Goal: Find specific page/section: Find specific page/section

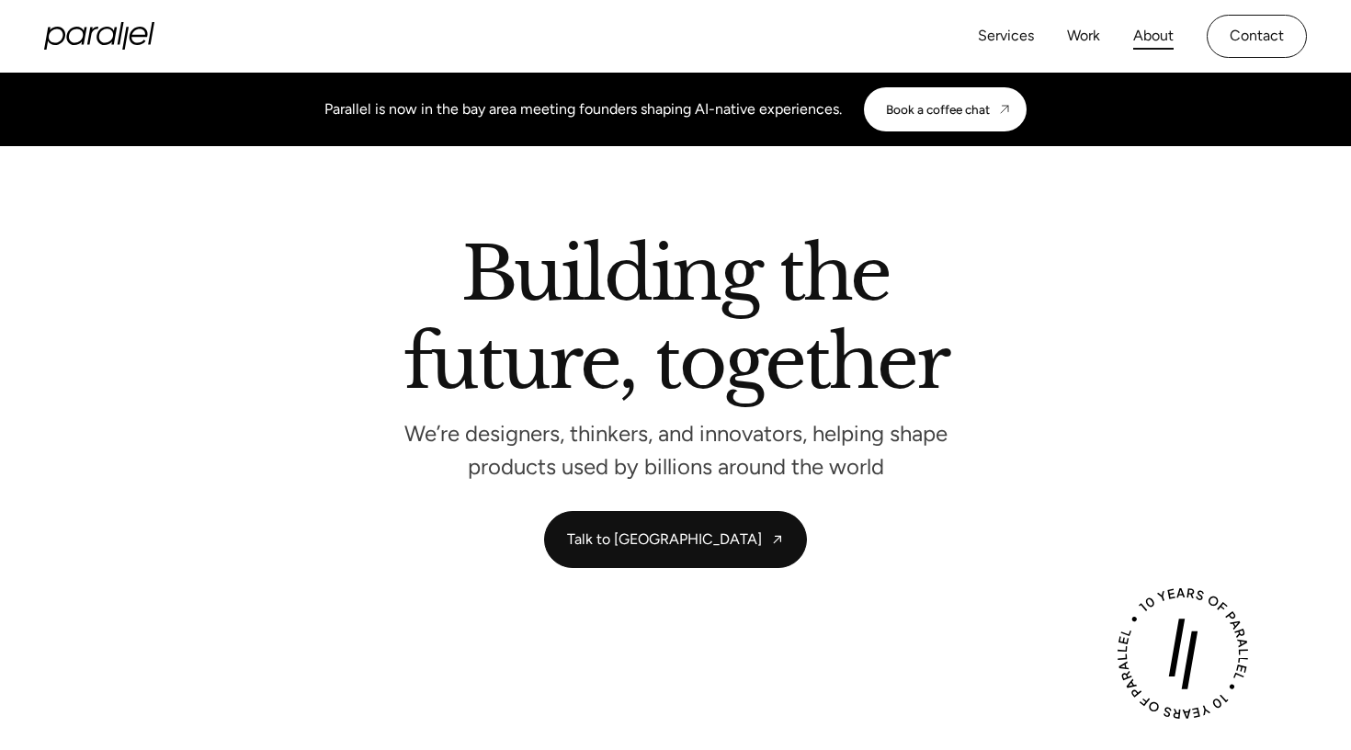
click at [1147, 28] on link "About" at bounding box center [1153, 36] width 40 height 27
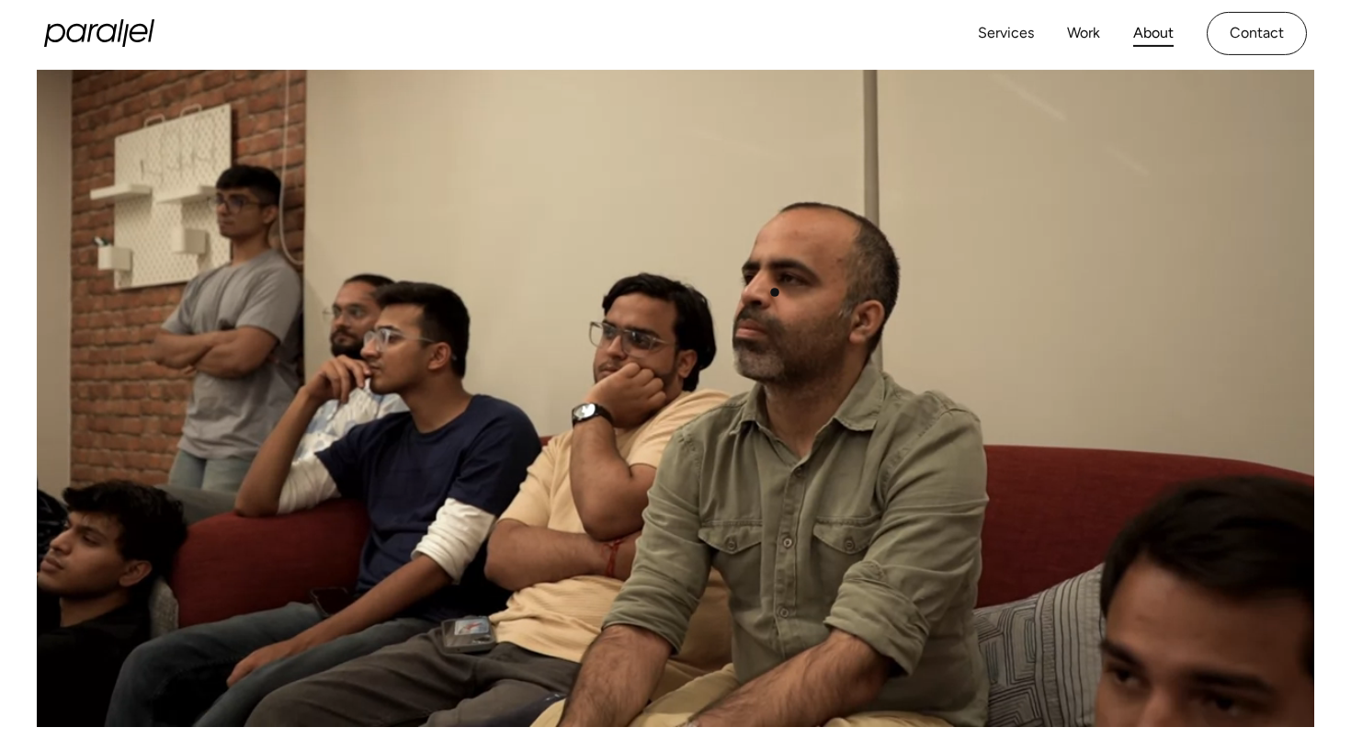
scroll to position [585, 0]
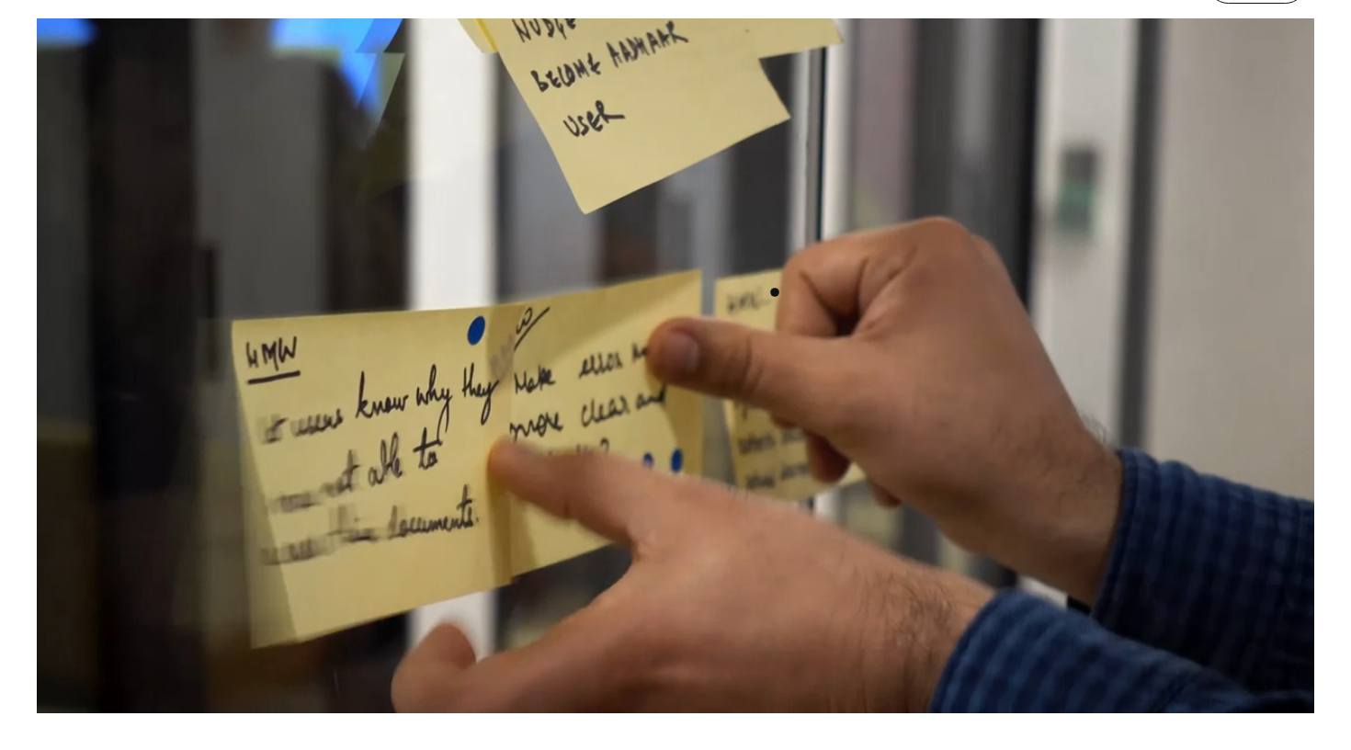
click at [775, 292] on video at bounding box center [675, 345] width 1277 height 735
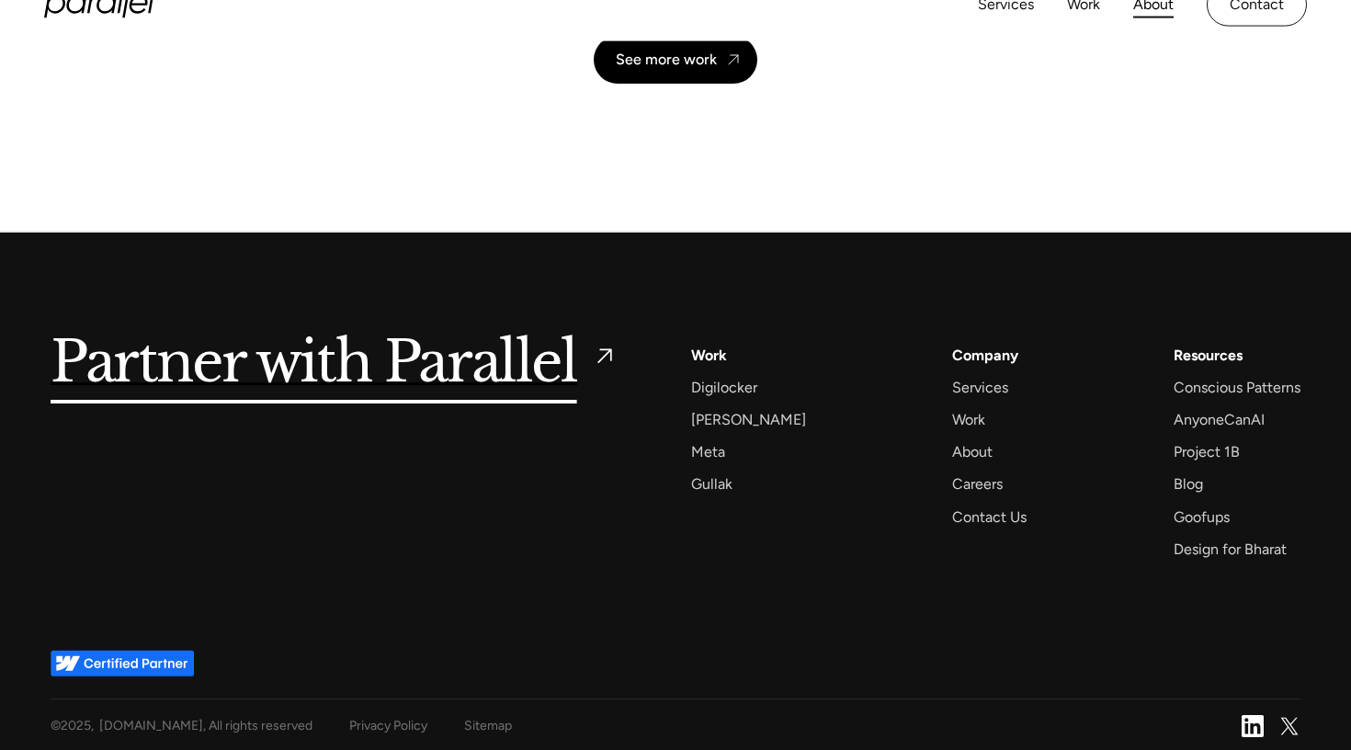
scroll to position [4352, 0]
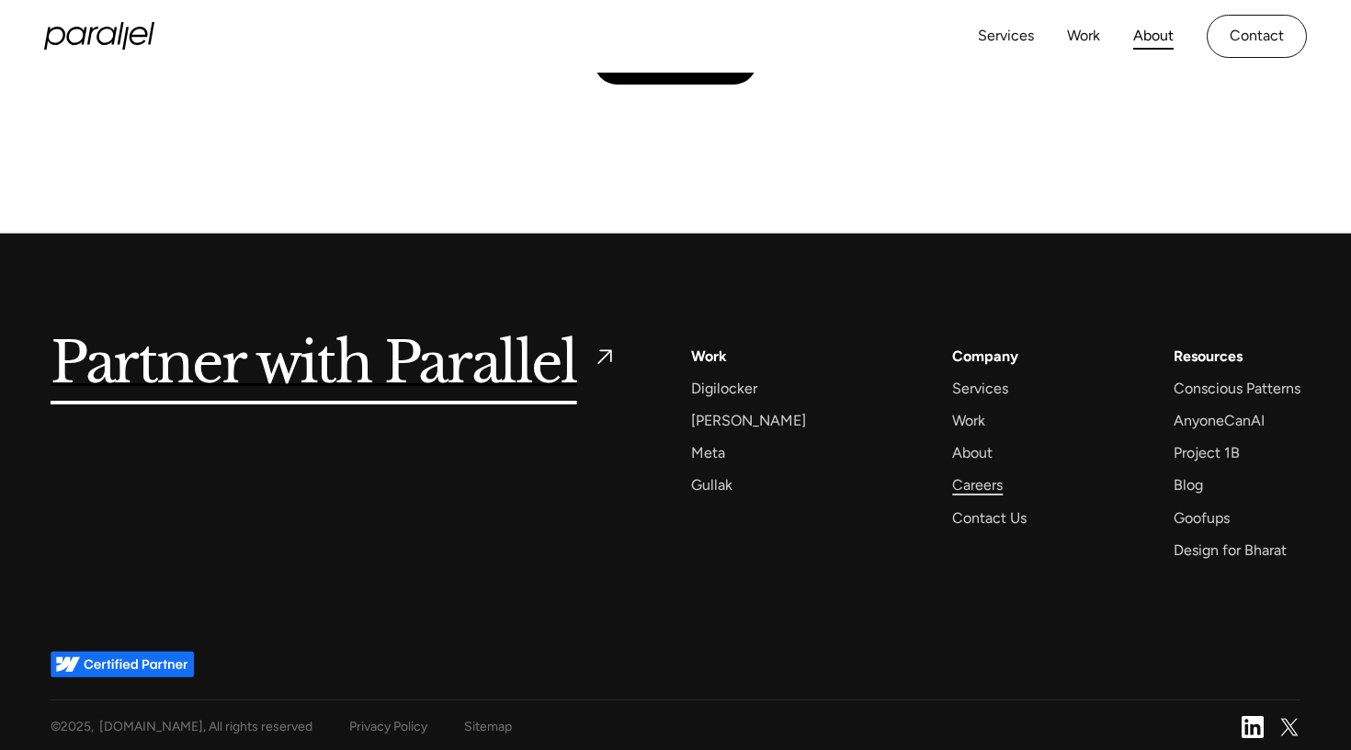
click at [952, 490] on div "Careers" at bounding box center [977, 484] width 51 height 25
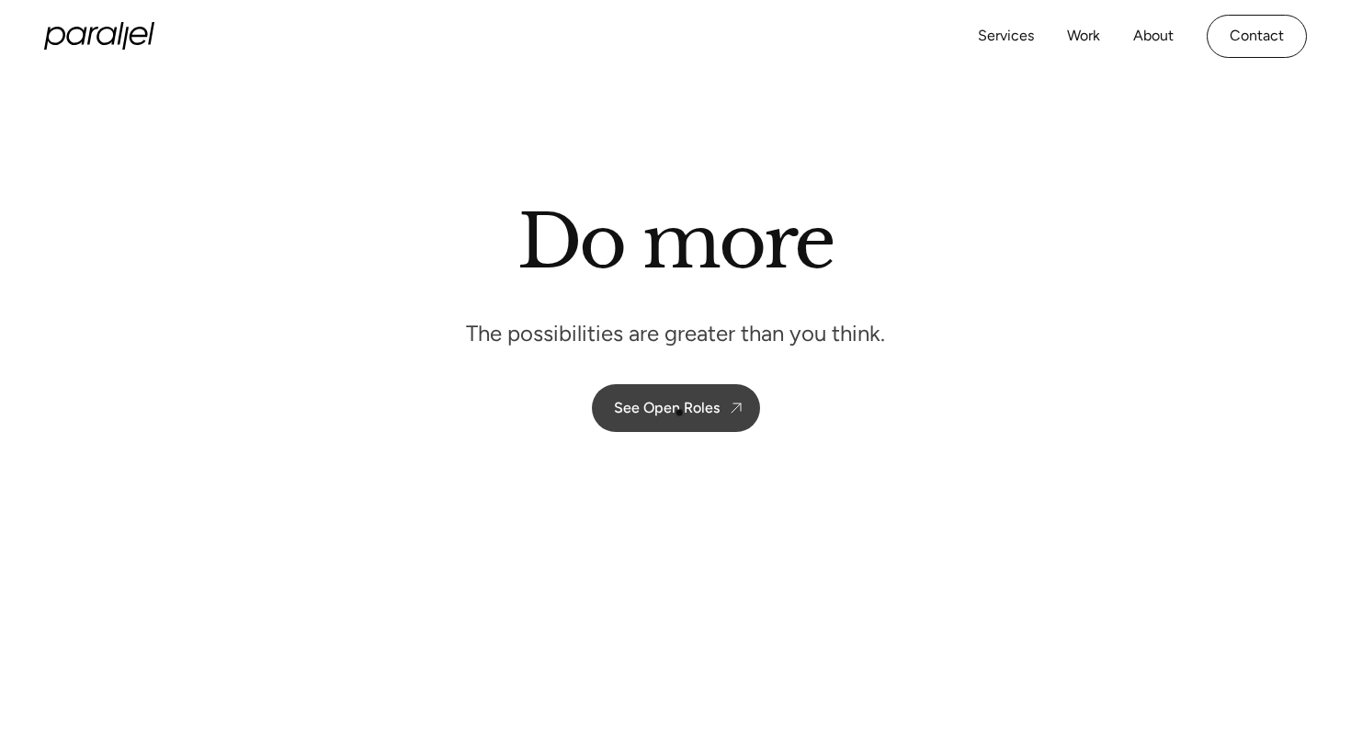
click at [679, 412] on div "See Open Roles" at bounding box center [667, 407] width 106 height 17
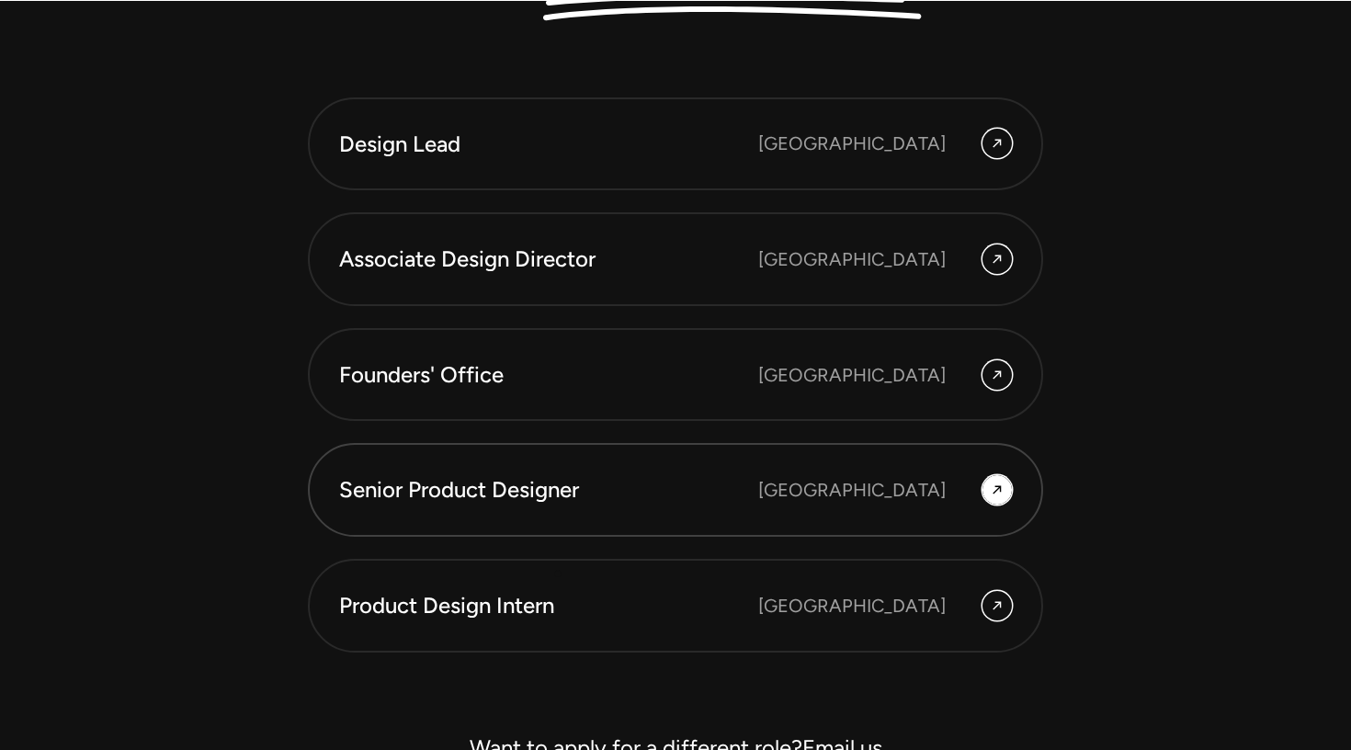
scroll to position [5023, 0]
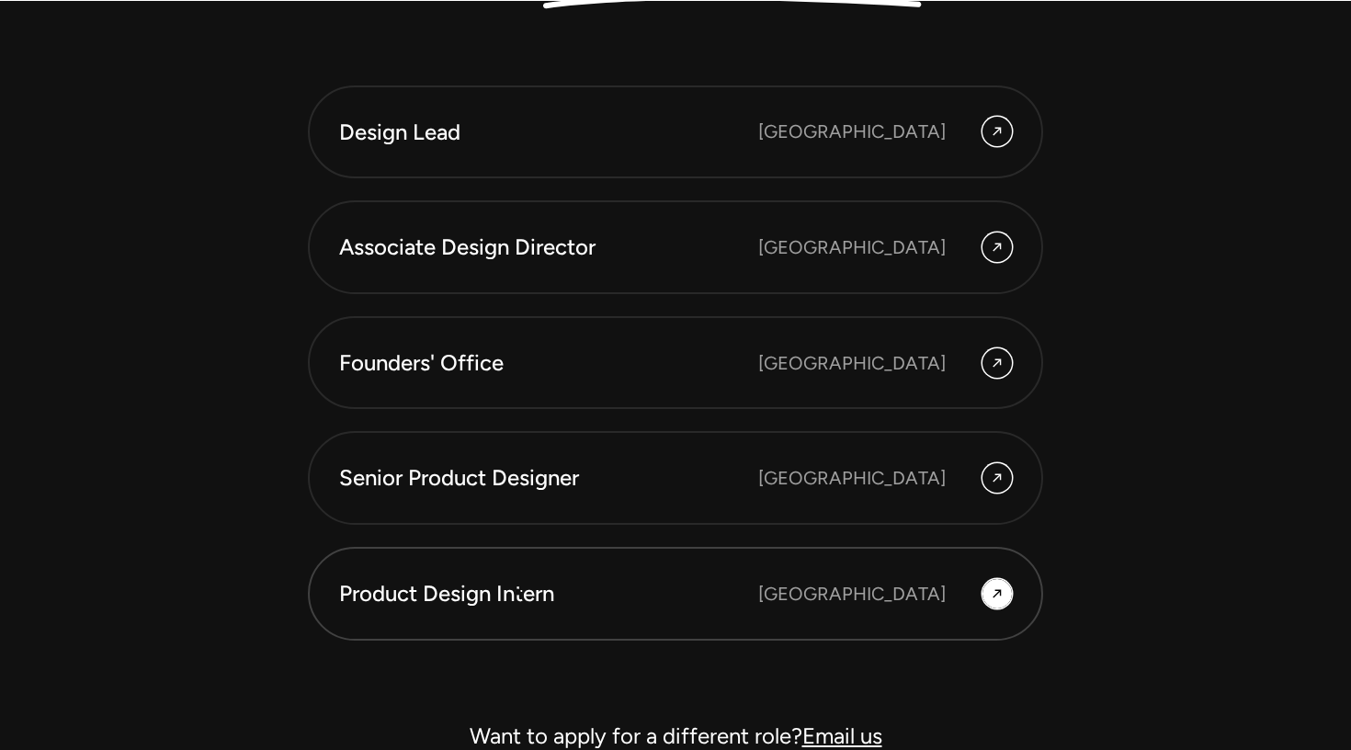
click at [517, 592] on div "Product Design Intern" at bounding box center [548, 593] width 419 height 31
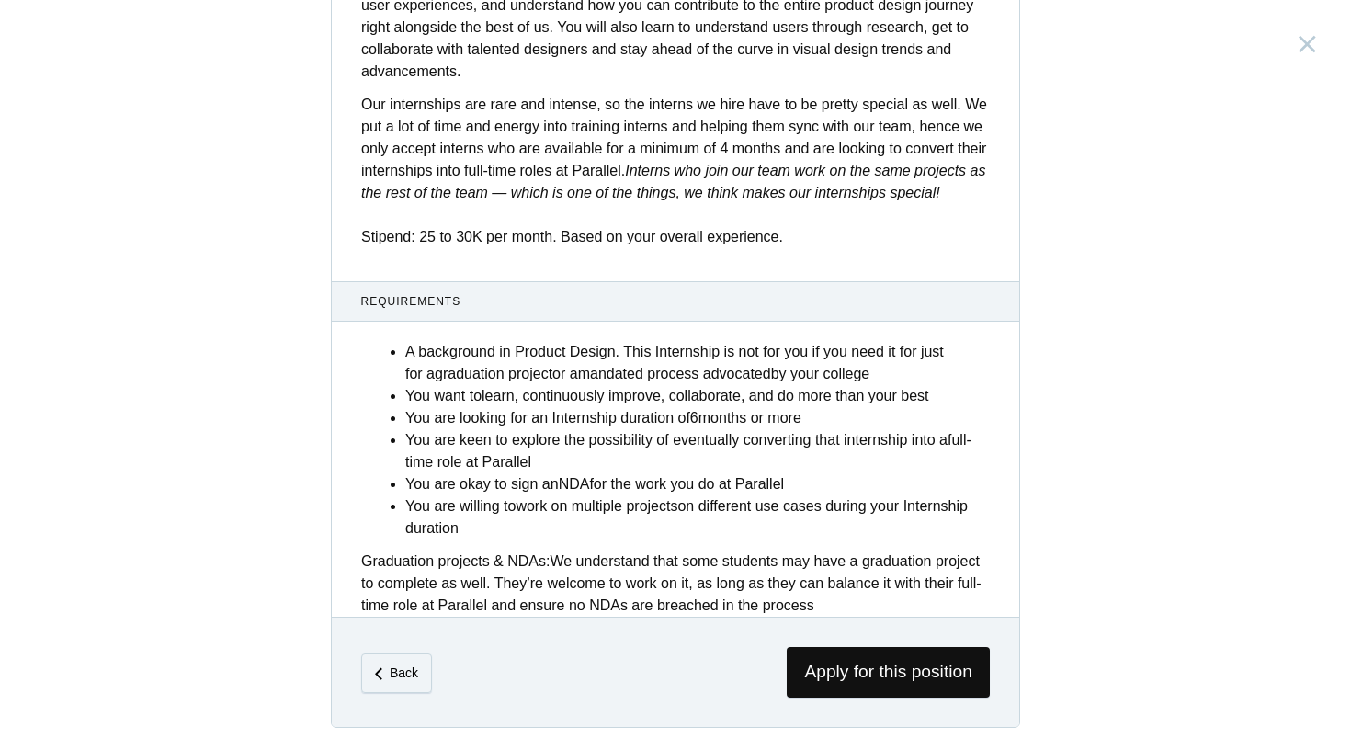
scroll to position [664, 0]
click at [491, 524] on li "You are willing to work on multiple projects on different use cases during your…" at bounding box center [697, 517] width 584 height 44
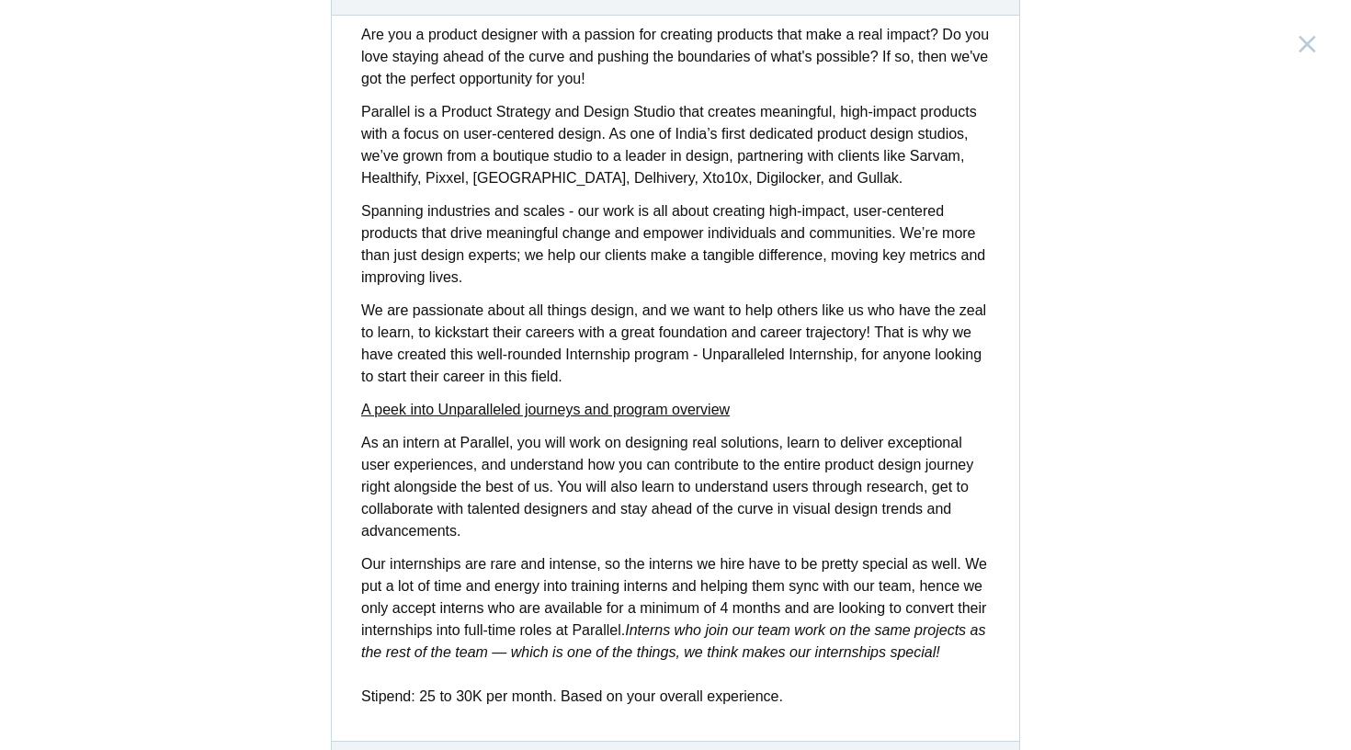
scroll to position [177, 0]
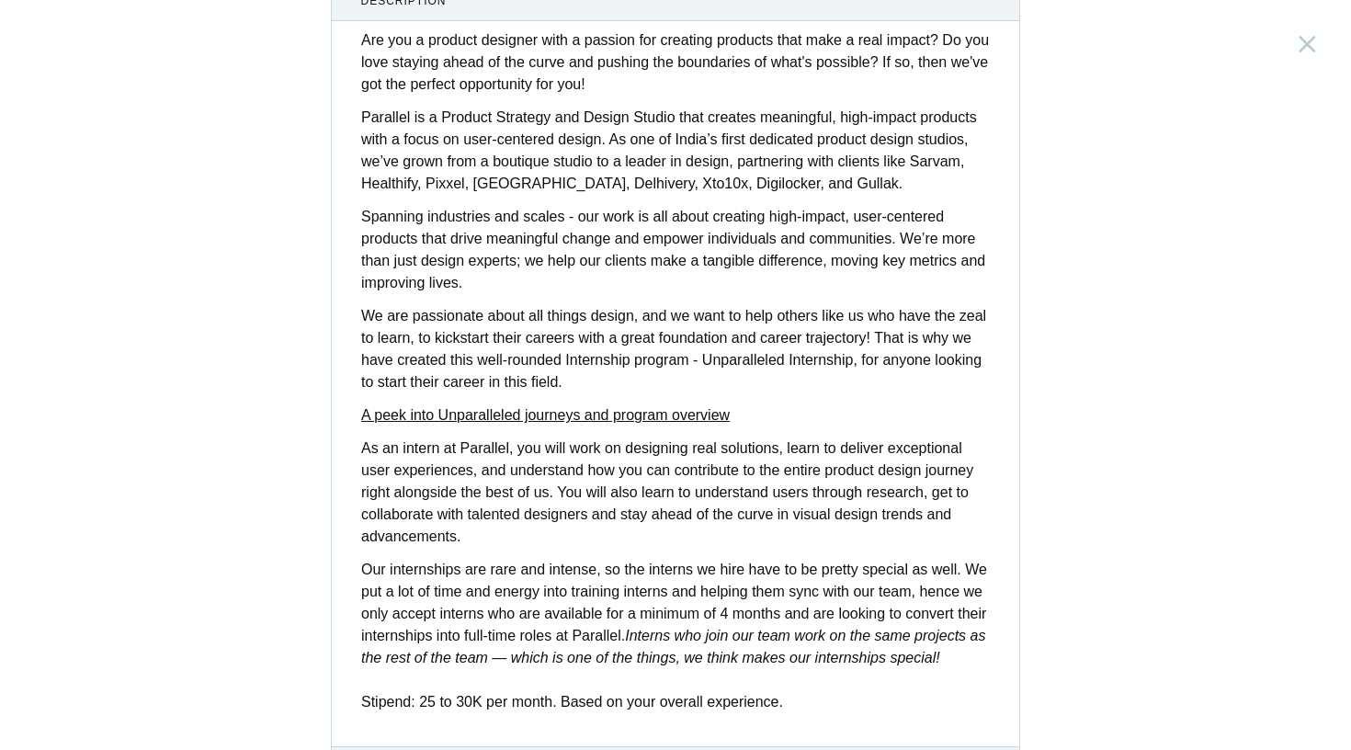
click at [1001, 42] on div "Are you a product designer with a passion for creating products that make a rea…" at bounding box center [675, 376] width 687 height 695
